Goal: Information Seeking & Learning: Learn about a topic

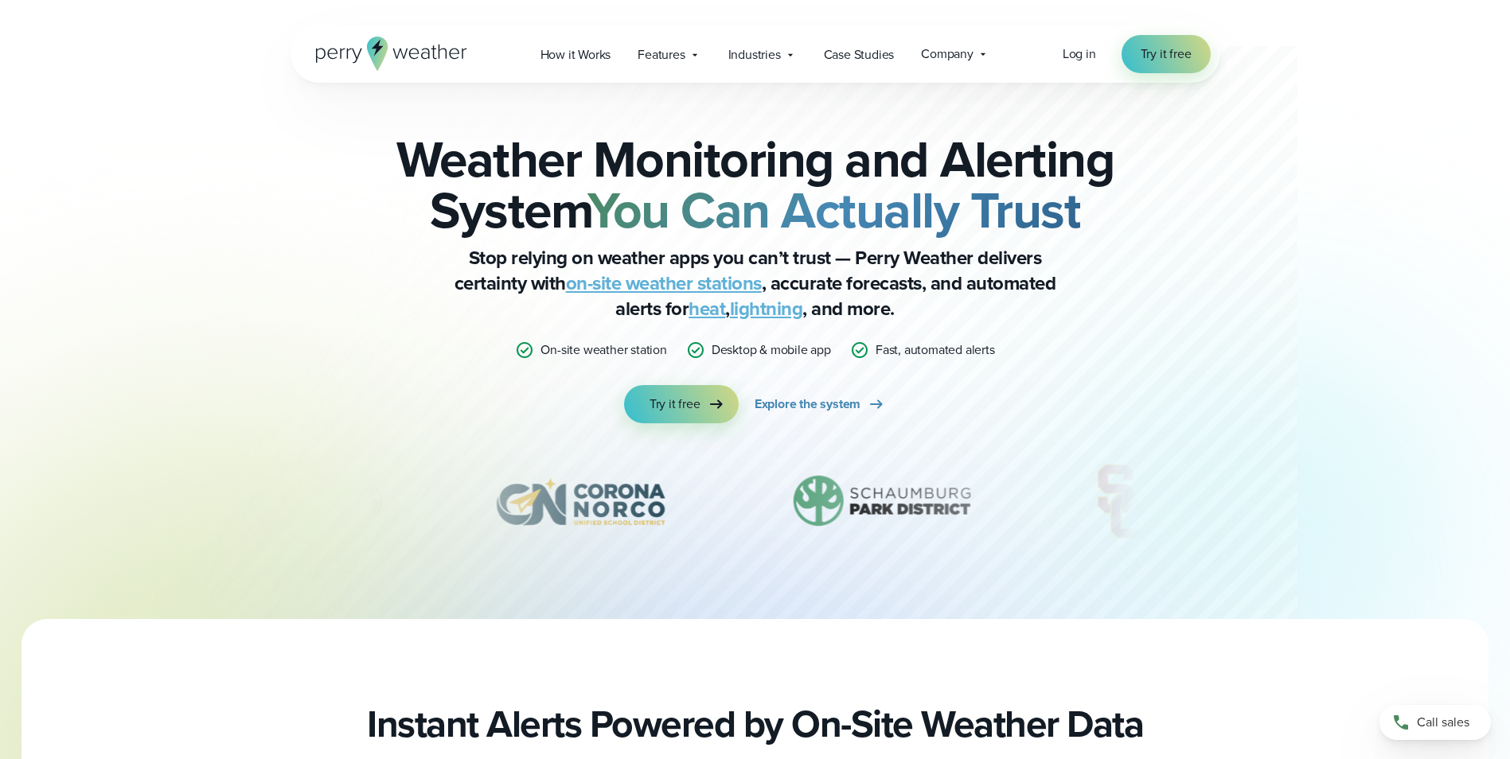
click at [671, 287] on link "on-site weather stations" at bounding box center [664, 283] width 196 height 29
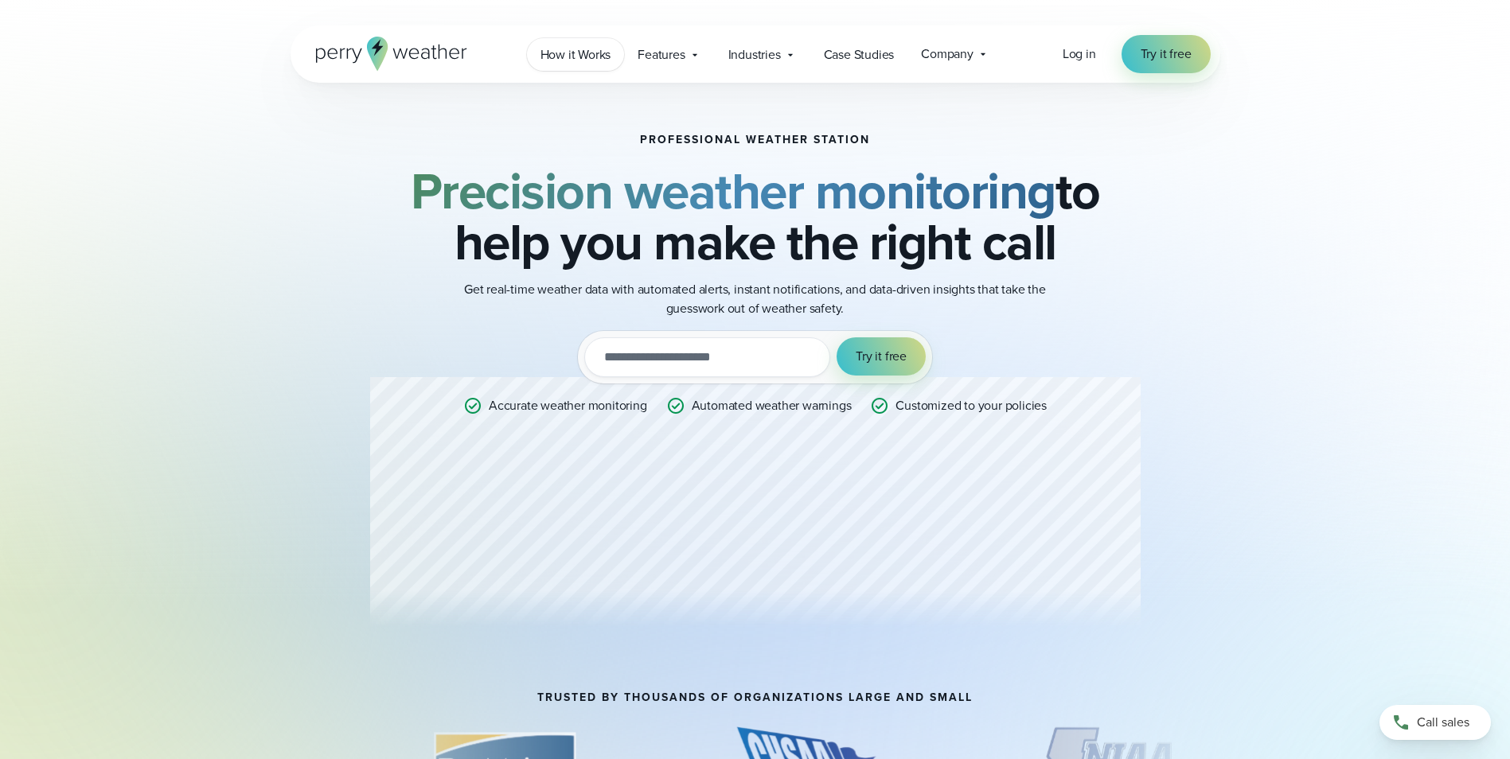
click at [592, 44] on link "How it Works" at bounding box center [576, 54] width 98 height 33
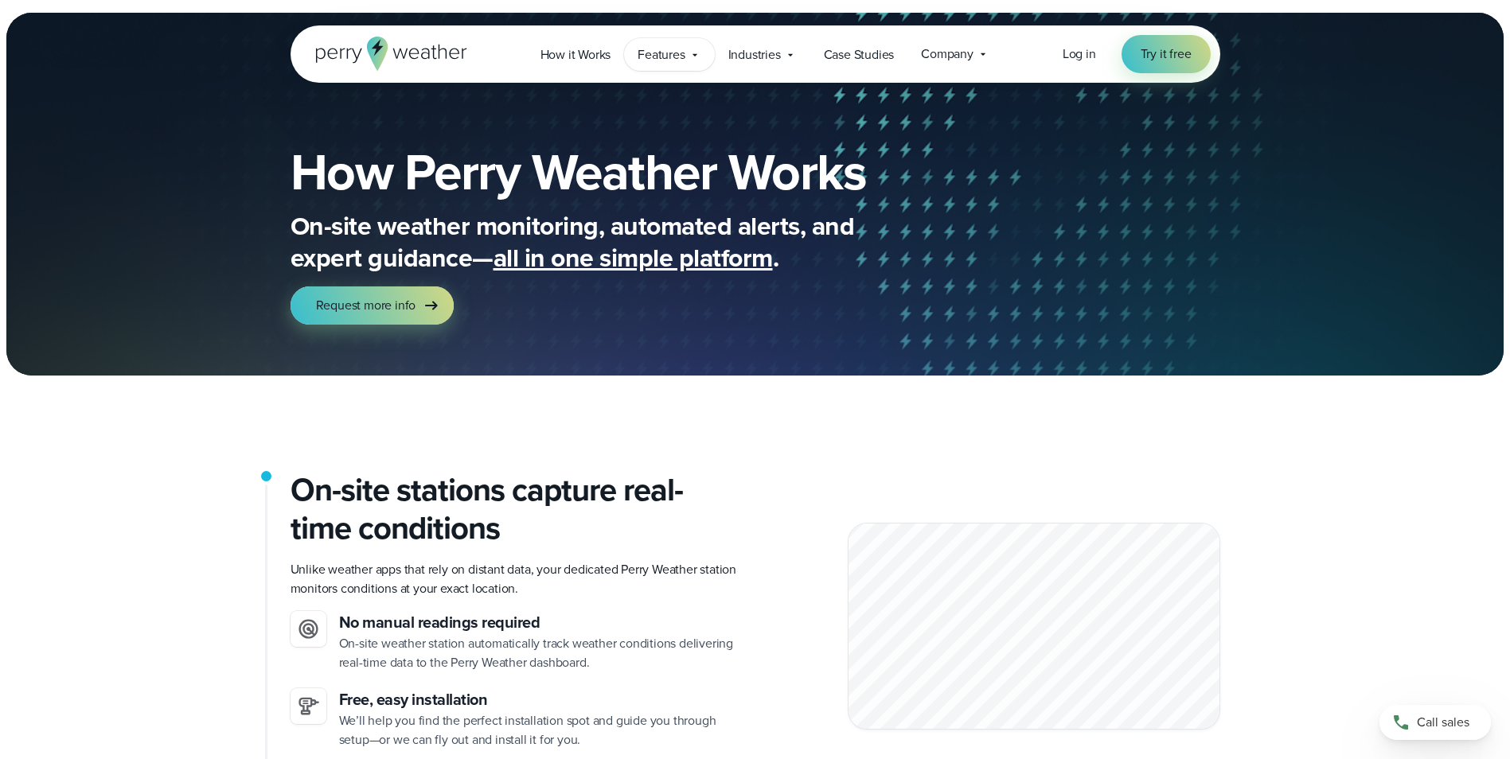
click at [678, 48] on span "Features" at bounding box center [661, 54] width 47 height 19
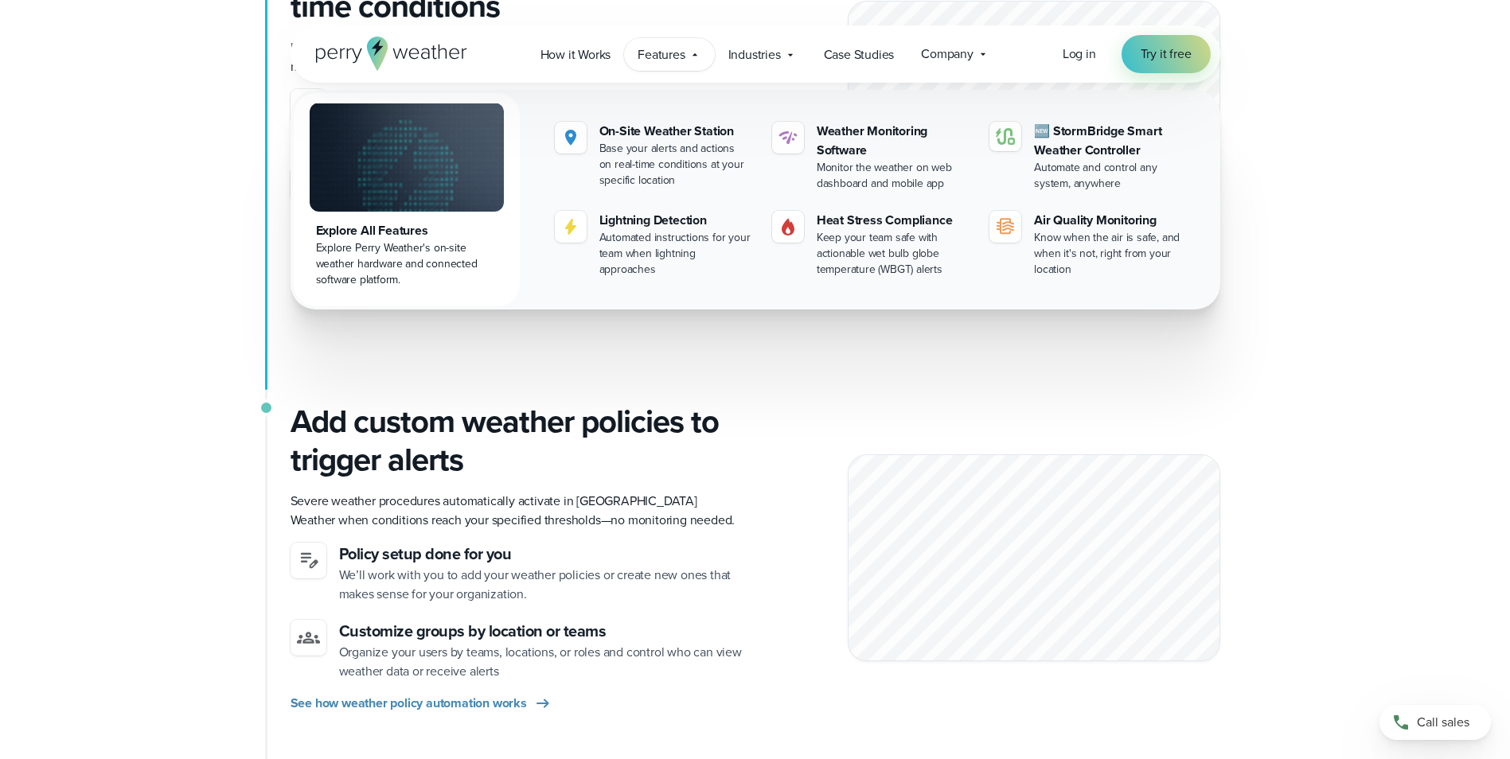
scroll to position [557, 0]
